Goal: Communication & Community: Participate in discussion

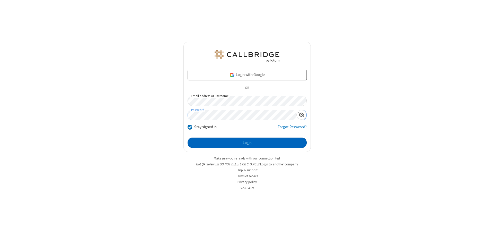
click at [247, 143] on button "Login" at bounding box center [247, 143] width 119 height 10
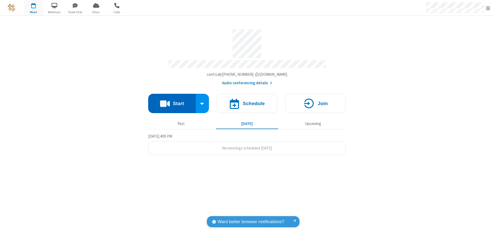
click at [172, 101] on button "Start" at bounding box center [172, 103] width 48 height 19
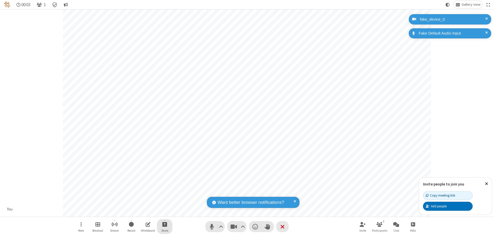
click at [165, 224] on span "Start sharing" at bounding box center [165, 224] width 5 height 6
click at [165, 193] on span "Share additional camera" at bounding box center [168, 194] width 38 height 4
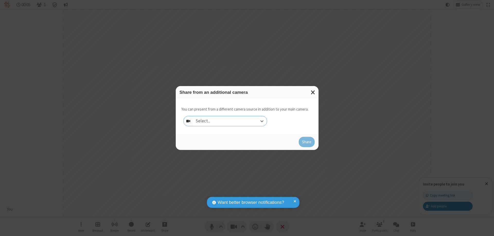
click at [230, 121] on div "Select..." at bounding box center [230, 121] width 74 height 10
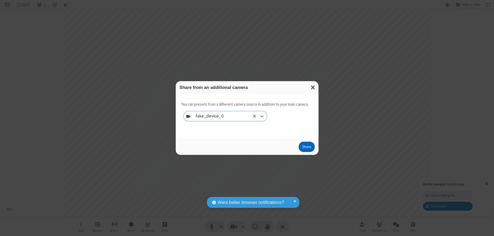
click at [307, 148] on button "Share" at bounding box center [307, 147] width 16 height 10
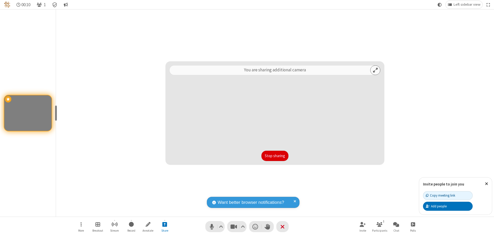
click at [275, 156] on button "Stop sharing" at bounding box center [275, 156] width 27 height 10
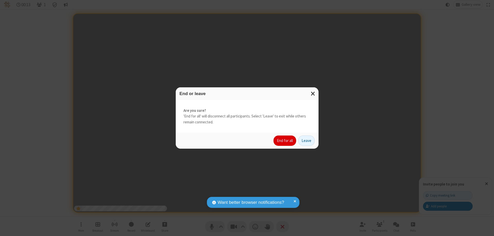
click at [285, 141] on button "End for all" at bounding box center [285, 140] width 23 height 10
